Goal: Task Accomplishment & Management: Manage account settings

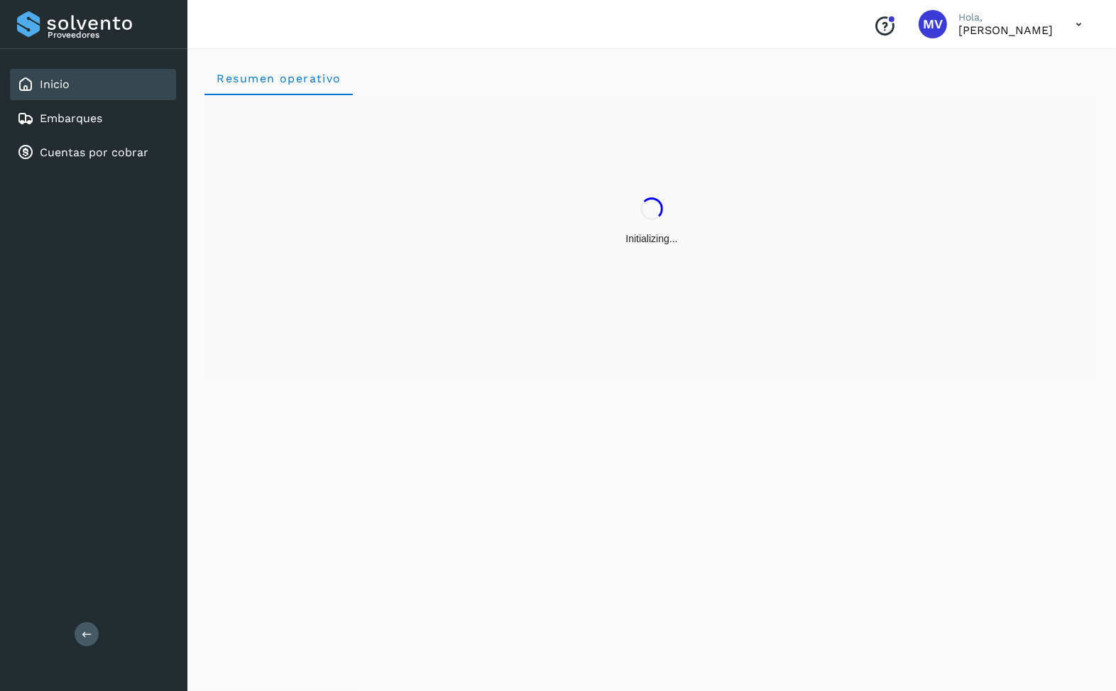
click at [1073, 23] on icon at bounding box center [1078, 24] width 29 height 29
click at [1031, 64] on div "Cerrar sesión" at bounding box center [1008, 63] width 169 height 27
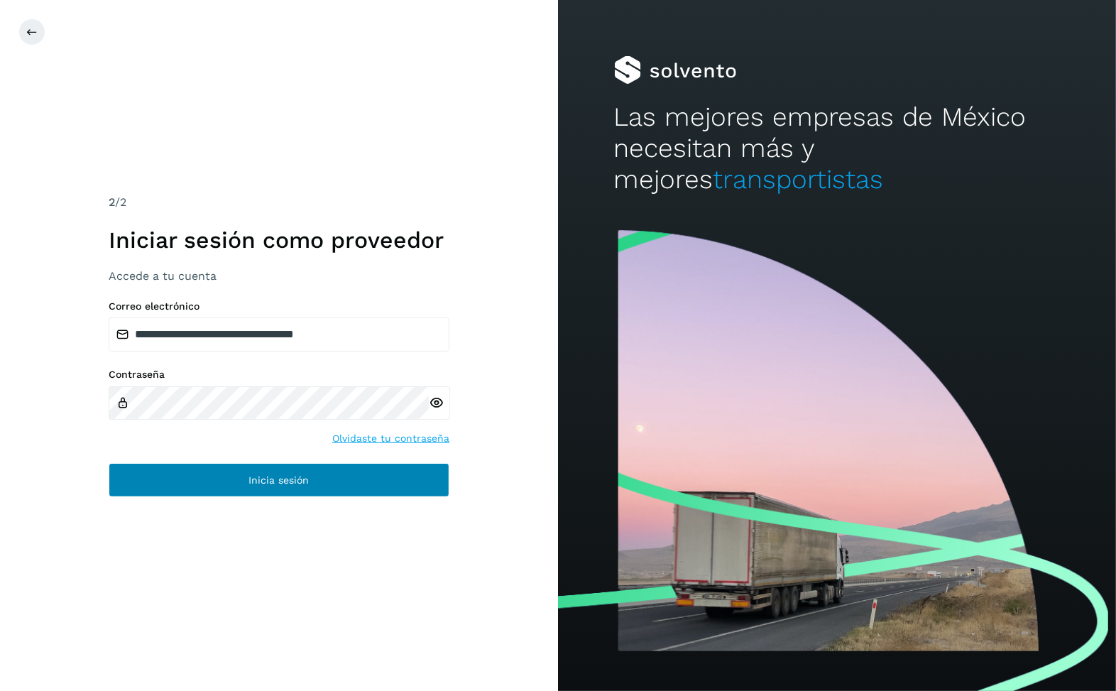
type input "**********"
click at [320, 478] on button "Inicia sesión" at bounding box center [279, 480] width 341 height 34
